Goal: Find specific page/section: Find specific page/section

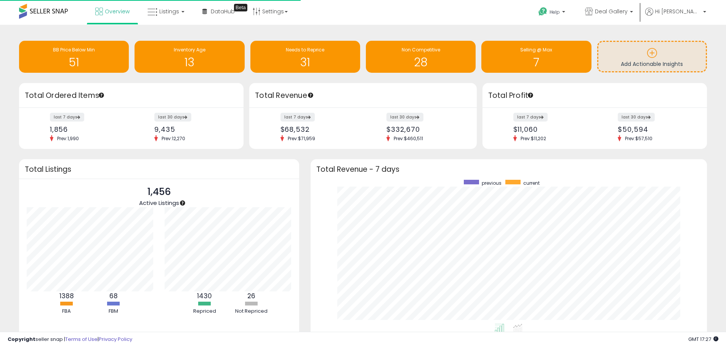
scroll to position [144, 381]
click at [167, 13] on span "Listings" at bounding box center [169, 12] width 20 height 8
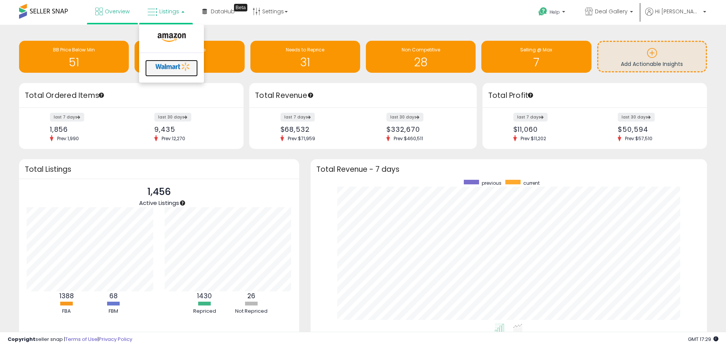
click at [165, 69] on icon at bounding box center [173, 66] width 40 height 11
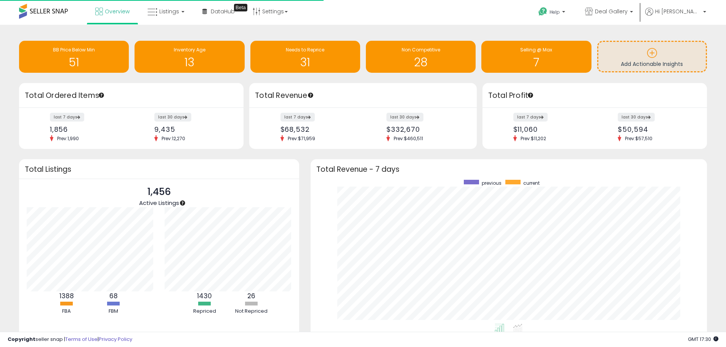
scroll to position [144, 381]
